Goal: Information Seeking & Learning: Learn about a topic

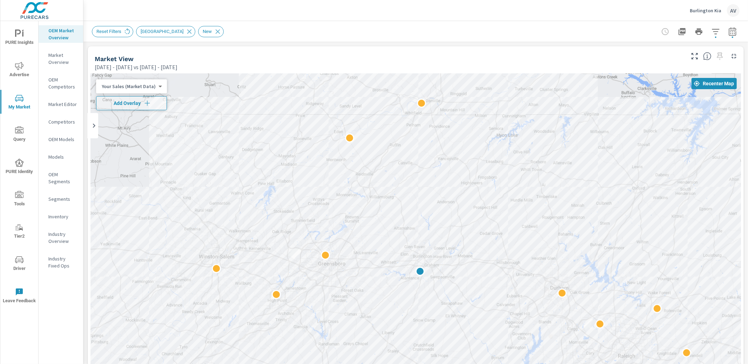
scroll to position [0, 0]
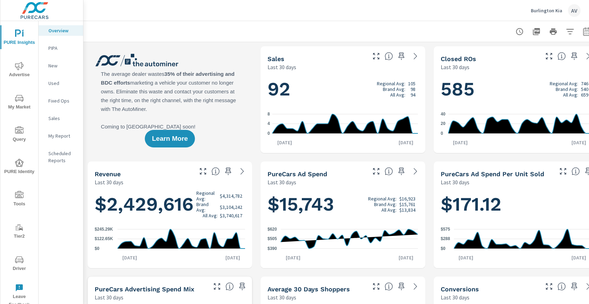
scroll to position [0, 0]
click at [16, 69] on icon "nav menu" at bounding box center [19, 66] width 8 height 8
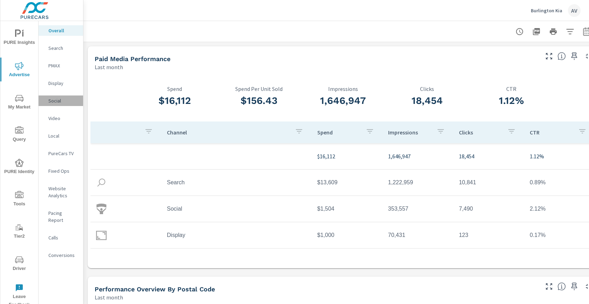
click at [58, 104] on div "Social" at bounding box center [61, 100] width 45 height 11
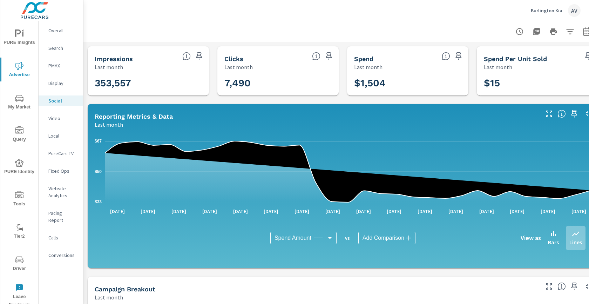
click at [489, 28] on div at bounding box center [343, 31] width 502 height 21
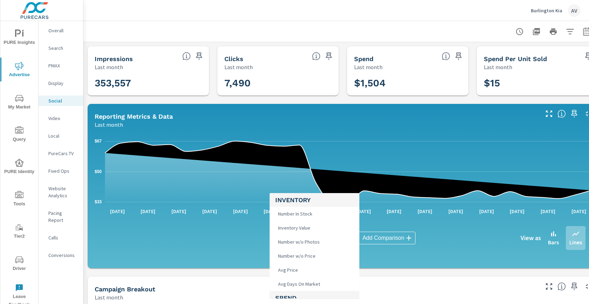
click at [315, 238] on body "PURE Insights Advertise My Market Query PURE Identity Tools Tier2 Driver Leave …" at bounding box center [294, 152] width 589 height 304
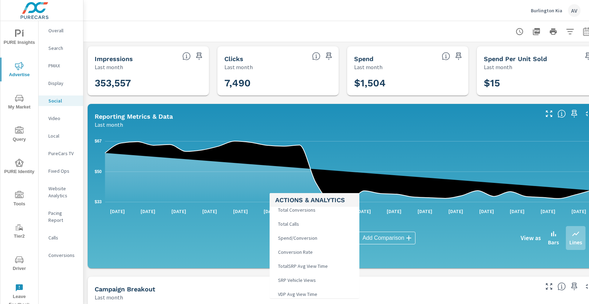
scroll to position [141, 0]
click at [328, 280] on li "VDP Views" at bounding box center [315, 279] width 90 height 14
type input "VDP Views"
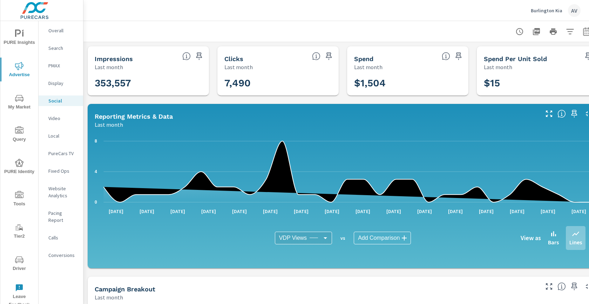
scroll to position [173, 0]
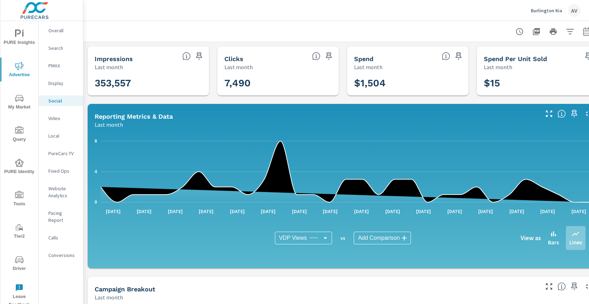
click at [84, 176] on div "Impressions Last month 353,557 Clicks Last month 7,490 Spend Last month $1,504 …" at bounding box center [342, 272] width 519 height 460
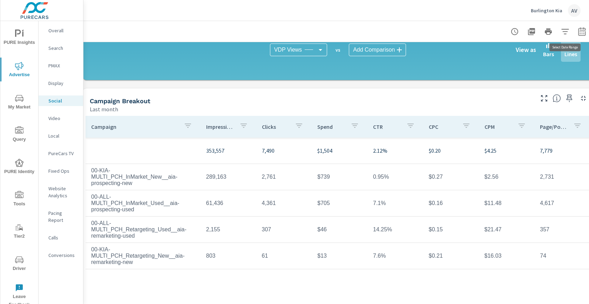
scroll to position [188, 19]
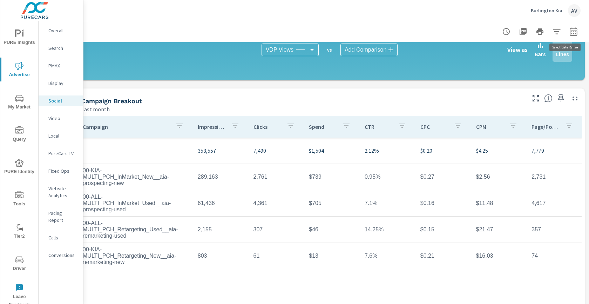
click at [571, 32] on icon "button" at bounding box center [573, 32] width 5 height 3
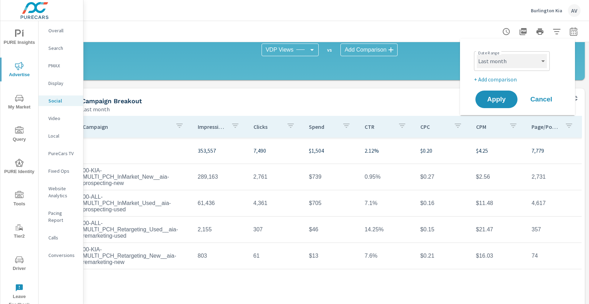
click at [532, 60] on select "Custom Yesterday Last week Last 7 days Last 14 days Last 30 days Last 45 days L…" at bounding box center [512, 61] width 70 height 14
click at [477, 54] on select "Custom Yesterday Last week Last 7 days Last 14 days Last 30 days Last 45 days L…" at bounding box center [512, 61] width 70 height 14
click at [525, 67] on select "Custom Yesterday Last week Last 7 days Last 14 days Last 30 days Last 45 days L…" at bounding box center [512, 61] width 70 height 14
click at [477, 54] on select "Custom Yesterday Last week Last 7 days Last 14 days Last 30 days Last 45 days L…" at bounding box center [512, 61] width 70 height 14
select select "Last 14 days"
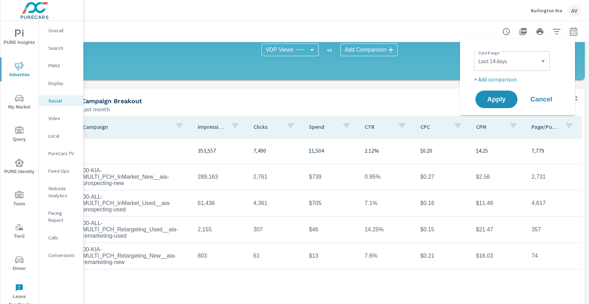
click at [509, 79] on p "+ Add comparison" at bounding box center [519, 79] width 90 height 8
select select "Previous period"
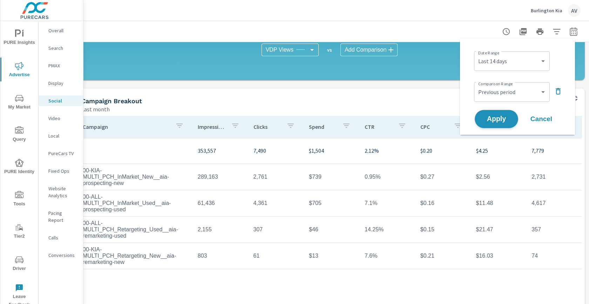
click at [509, 116] on span "Apply" at bounding box center [496, 119] width 29 height 7
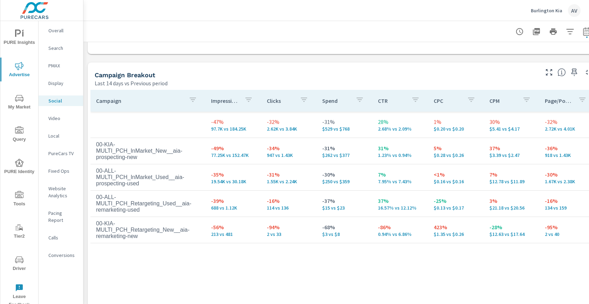
scroll to position [306, 0]
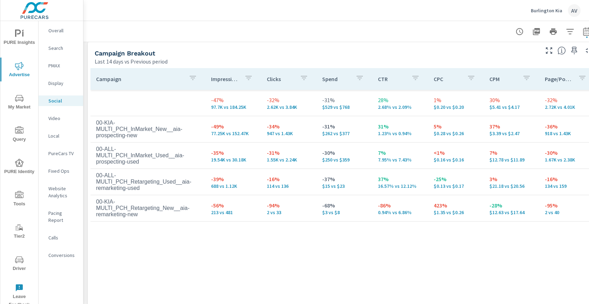
click at [291, 54] on div "Campaign Breakout" at bounding box center [316, 53] width 443 height 8
click at [60, 48] on p "Search" at bounding box center [62, 48] width 29 height 7
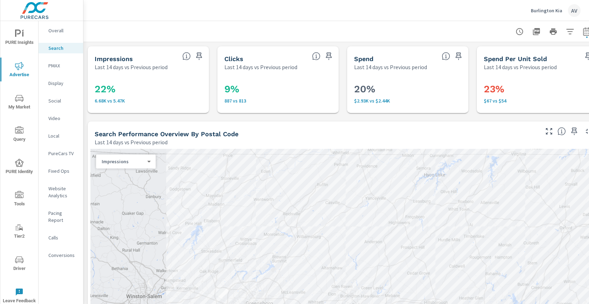
click at [93, 84] on div "22% 6.68K vs 5.47K" at bounding box center [149, 92] width 116 height 36
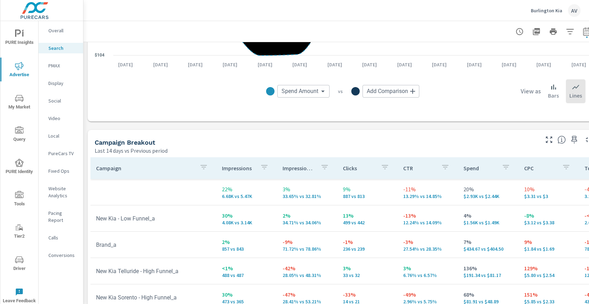
scroll to position [592, 0]
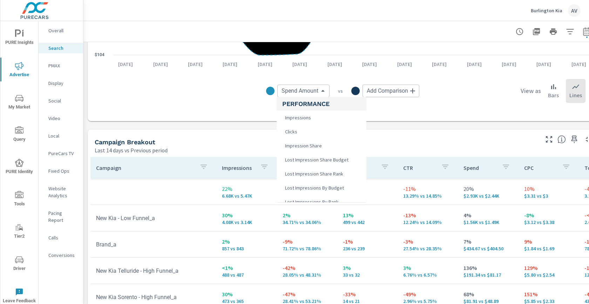
click at [294, 93] on body "PURE Insights Advertise My Market Query PURE Identity Tools Tier2 Driver Leave …" at bounding box center [294, 152] width 589 height 304
click at [323, 134] on li "Impression Share" at bounding box center [322, 134] width 90 height 14
type input "Impression Share"
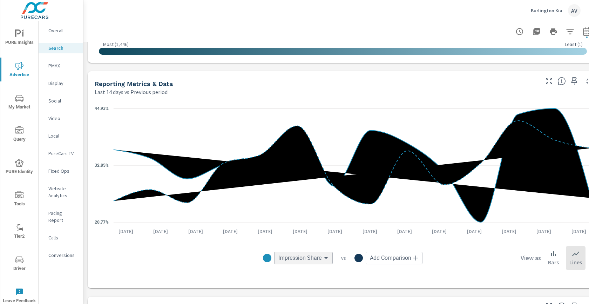
scroll to position [412, 0]
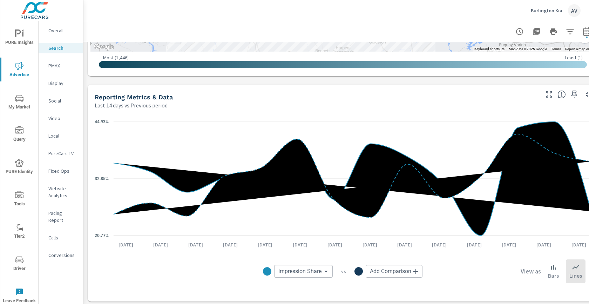
click at [89, 91] on div "Reporting Metrics & Data Last 14 days vs Previous period" at bounding box center [314, 97] width 453 height 25
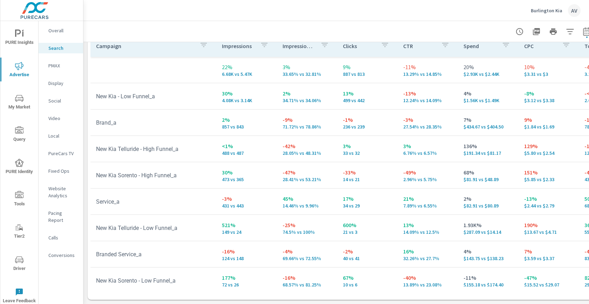
scroll to position [0, 0]
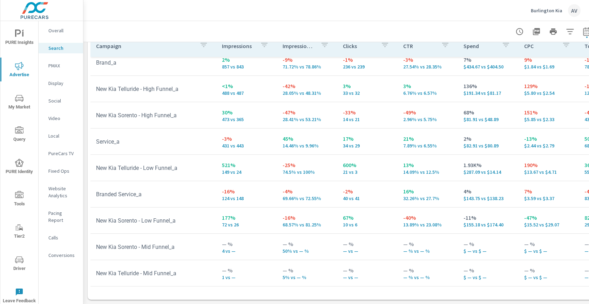
scroll to position [64, 0]
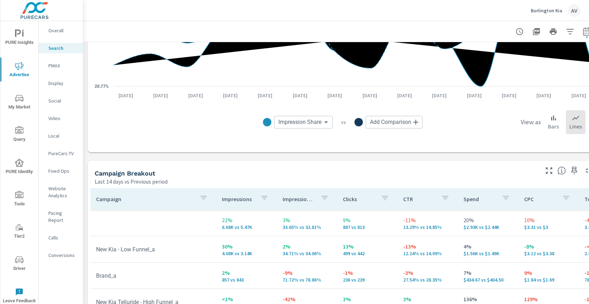
scroll to position [494, 0]
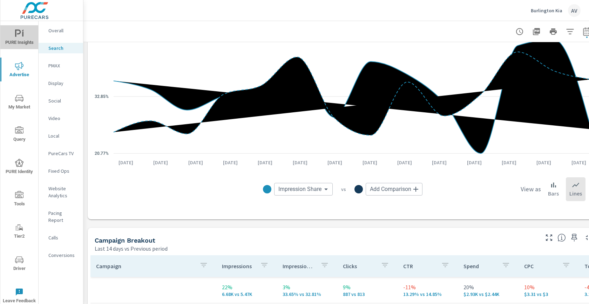
click at [18, 38] on span "PURE Insights" at bounding box center [19, 37] width 34 height 17
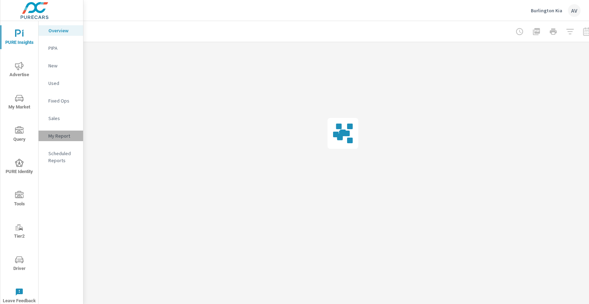
click at [54, 134] on p "My Report" at bounding box center [62, 135] width 29 height 7
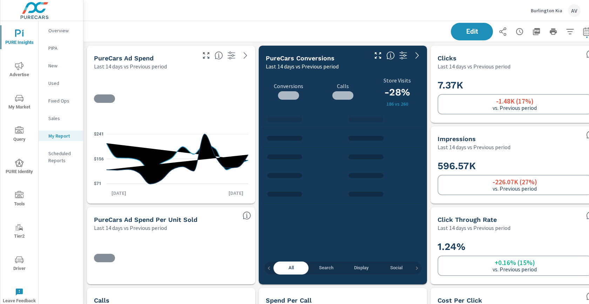
scroll to position [500, 0]
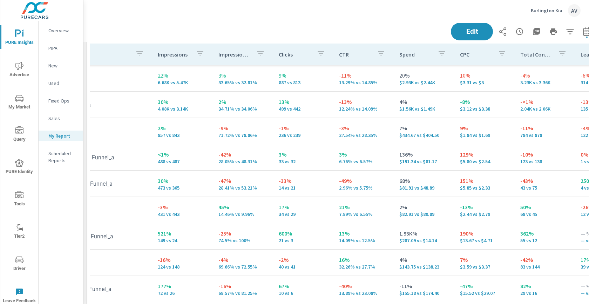
scroll to position [0, 0]
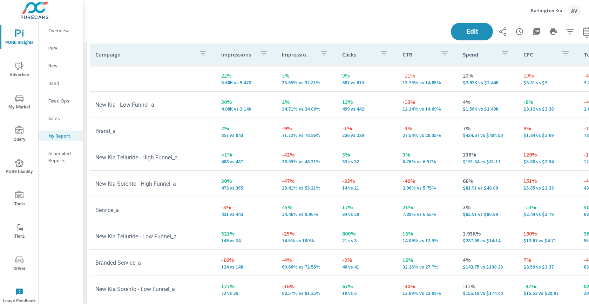
click at [87, 86] on div "Campaign Impressions Impression Share Clicks CTR Spend CPC Total Conversions Le…" at bounding box center [343, 188] width 512 height 295
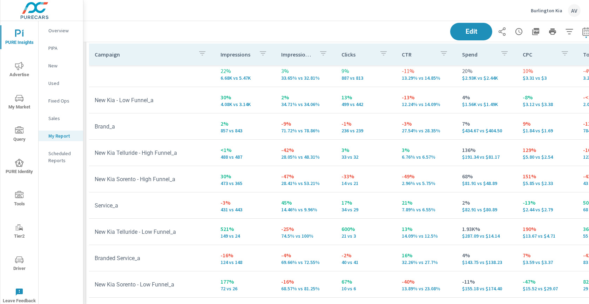
scroll to position [352, 0]
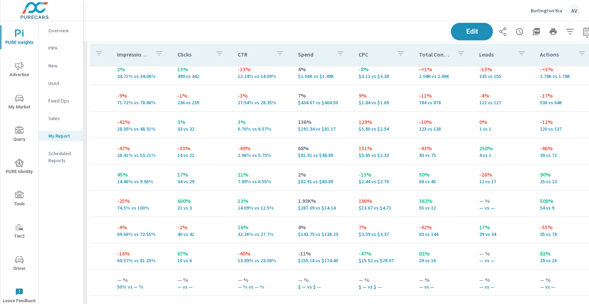
scroll to position [34, 0]
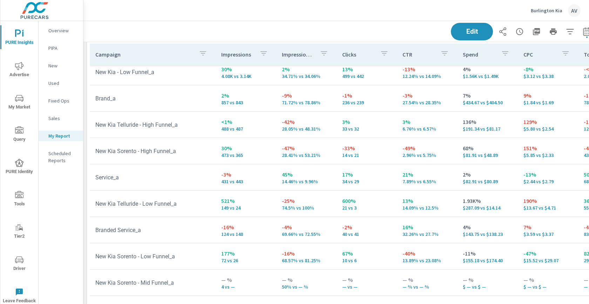
click at [188, 36] on div "Edit" at bounding box center [343, 31] width 502 height 21
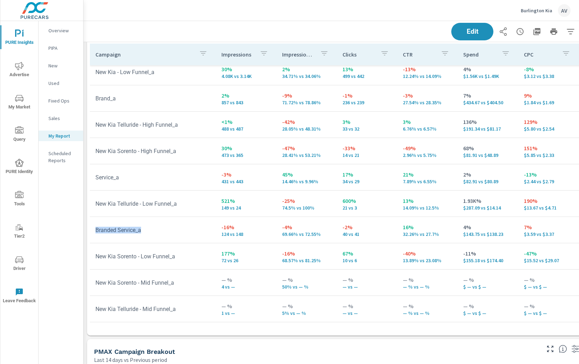
drag, startPoint x: 155, startPoint y: 228, endPoint x: 95, endPoint y: 227, distance: 60.0
click at [95, 227] on td "Branded Service_a" at bounding box center [153, 230] width 126 height 18
click at [169, 173] on td "Service_a" at bounding box center [153, 177] width 126 height 18
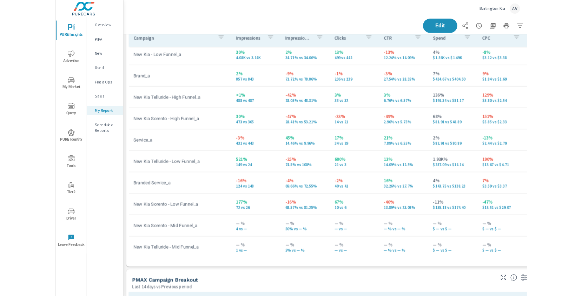
scroll to position [2355, 531]
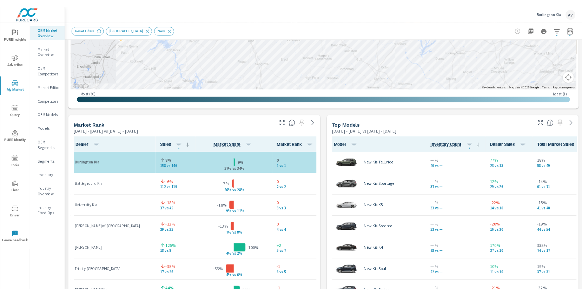
scroll to position [0, 0]
